Goal: Find specific page/section: Find specific page/section

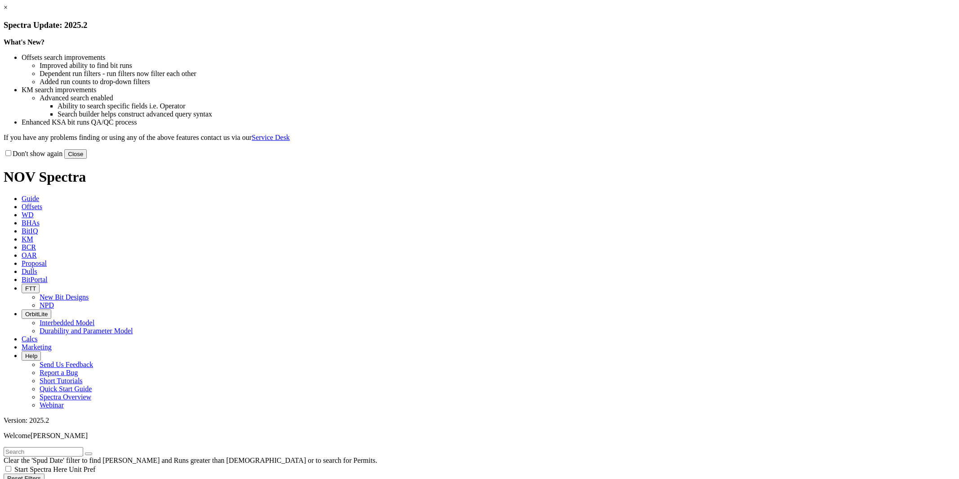
click at [8, 11] on link "×" at bounding box center [6, 8] width 4 height 8
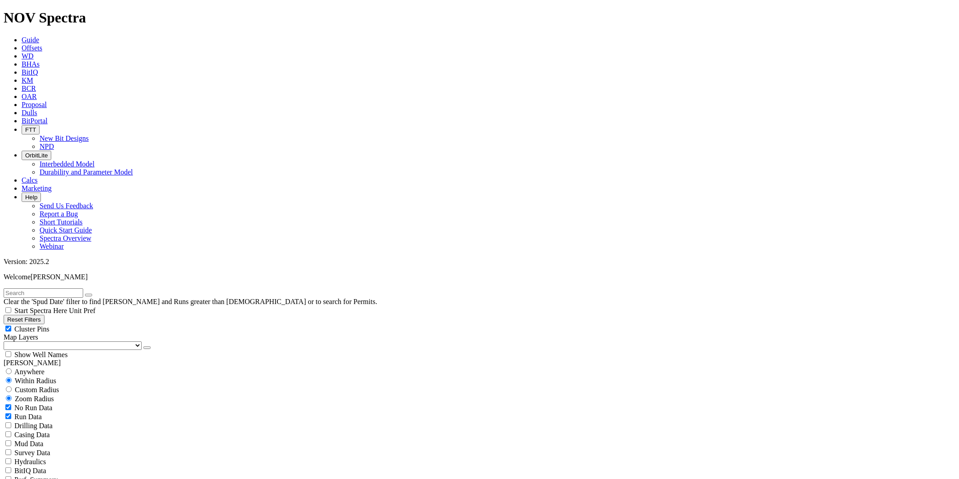
click at [37, 109] on span "Dulls" at bounding box center [30, 113] width 16 height 8
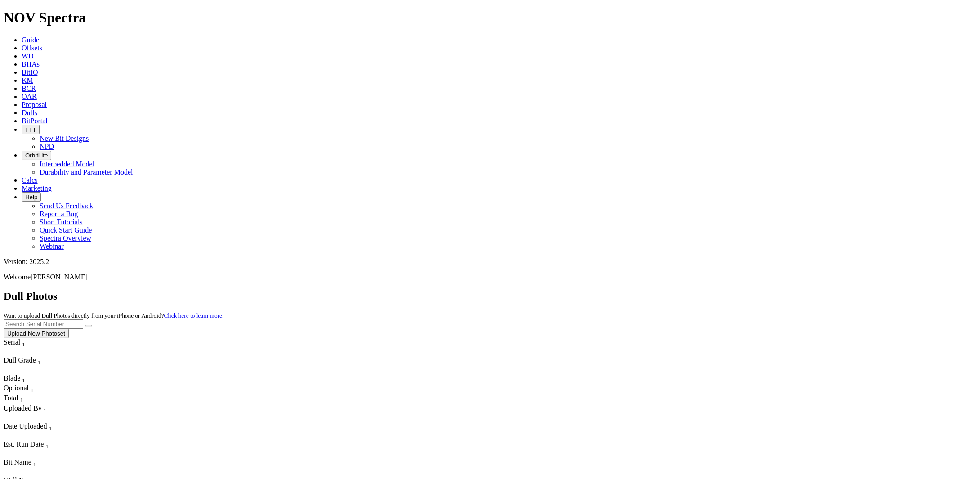
click at [83, 319] on input "text" at bounding box center [44, 323] width 80 height 9
paste input "A322261"
type input "A322261"
click at [89, 326] on icon "submit" at bounding box center [89, 326] width 0 height 0
